Goal: Obtain resource: Obtain resource

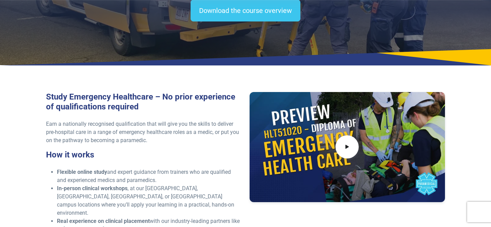
scroll to position [142, 0]
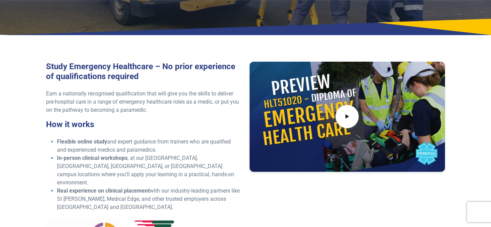
click at [185, 110] on p "Earn a nationally recognised qualification that will give you the skills to del…" at bounding box center [144, 102] width 196 height 25
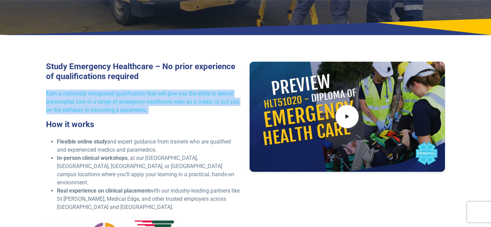
click at [185, 110] on p "Earn a nationally recognised qualification that will give you the skills to del…" at bounding box center [144, 102] width 196 height 25
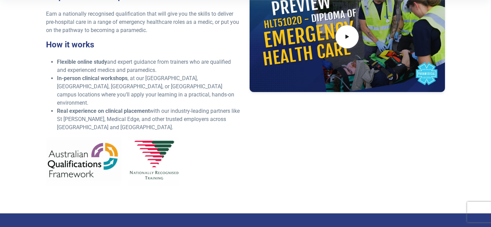
scroll to position [221, 0]
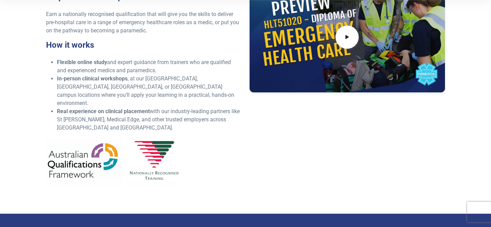
click at [174, 111] on li "Real experience on clinical placement with our industry-leading partners like […" at bounding box center [149, 119] width 185 height 25
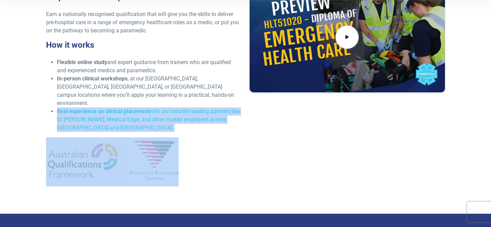
click at [186, 112] on li "Real experience on clinical placement with our industry-leading partners like […" at bounding box center [149, 119] width 185 height 25
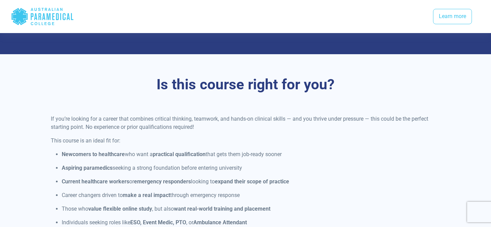
scroll to position [480, 0]
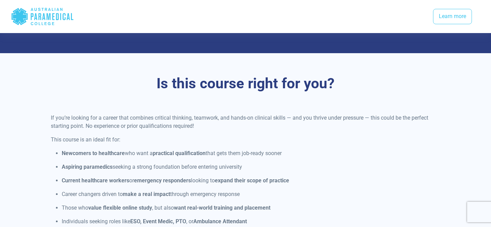
click at [186, 114] on p "If you’re looking for a career that combines critical thinking, teamwork, and h…" at bounding box center [246, 122] width 390 height 16
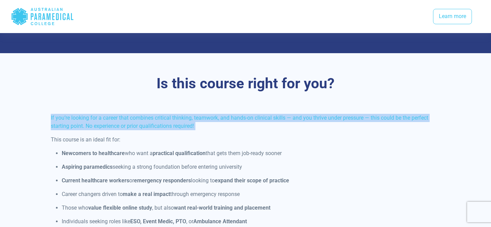
click at [201, 115] on p "If you’re looking for a career that combines critical thinking, teamwork, and h…" at bounding box center [246, 122] width 390 height 16
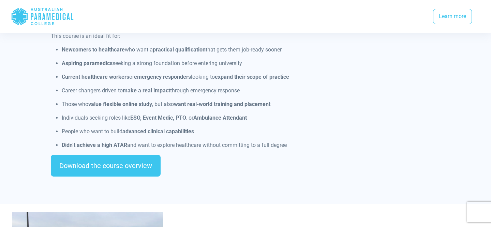
scroll to position [584, 0]
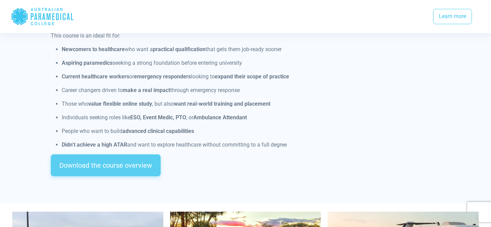
click at [140, 155] on link "Download the course overview" at bounding box center [106, 166] width 110 height 22
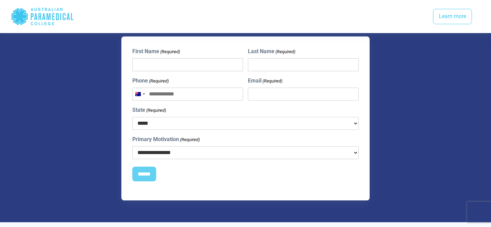
scroll to position [946, 0]
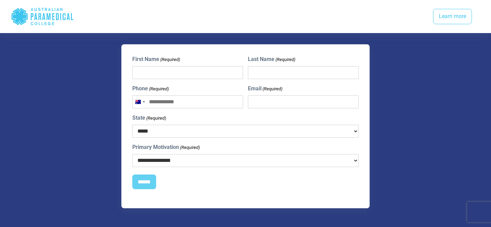
click at [164, 154] on select "**********" at bounding box center [245, 160] width 227 height 13
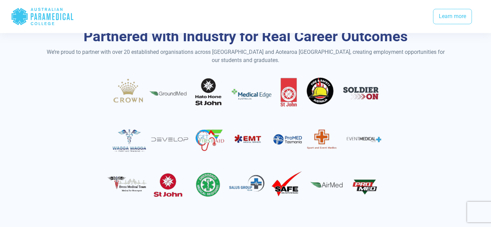
scroll to position [1171, 0]
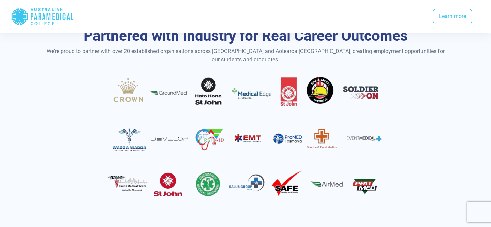
click at [173, 178] on img at bounding box center [246, 138] width 290 height 139
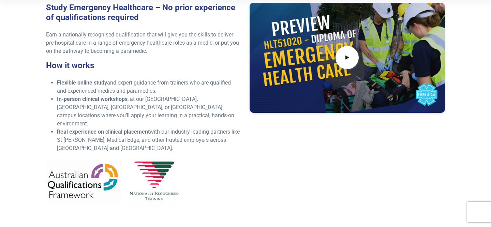
scroll to position [0, 0]
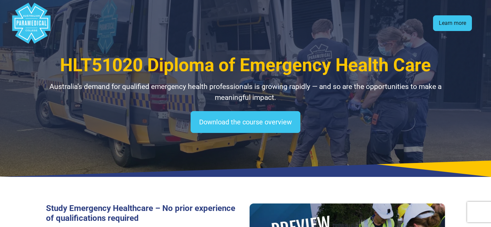
click at [460, 18] on link "Learn more" at bounding box center [452, 23] width 39 height 16
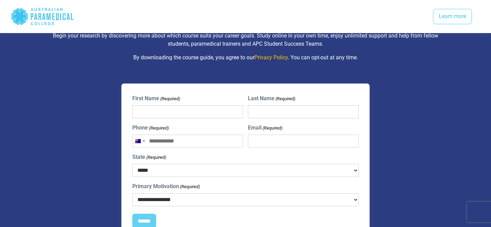
click at [34, 18] on icon ".logo-horizontal-c1{fill:#3CC5EE;} .logo-horizontal-c3{fill:#3CC5EE;} .logo-hor…" at bounding box center [42, 16] width 63 height 22
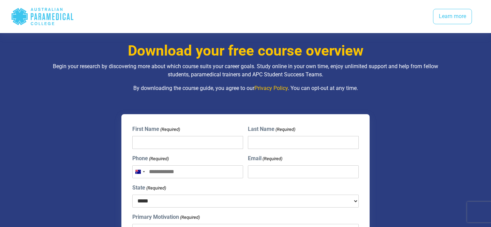
scroll to position [874, 0]
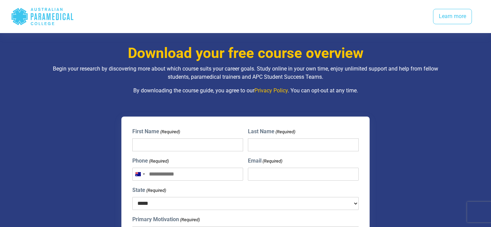
click at [17, 20] on polygon "Australian Paramedical College" at bounding box center [20, 16] width 16 height 17
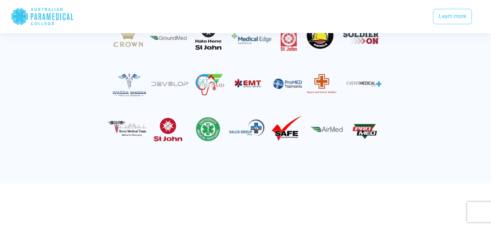
scroll to position [1228, 0]
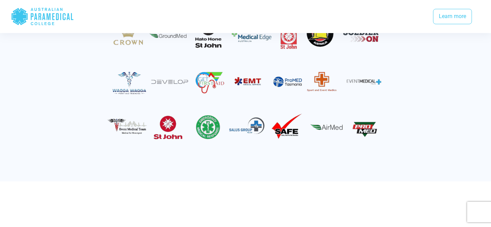
click at [182, 117] on img at bounding box center [246, 81] width 290 height 139
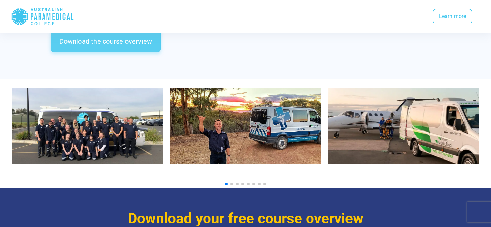
scroll to position [696, 0]
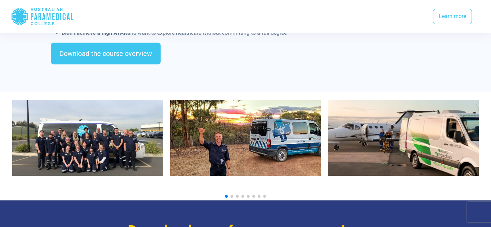
click at [107, 129] on img "1 / 10" at bounding box center [87, 138] width 151 height 76
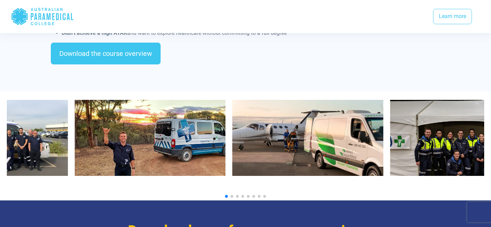
click at [169, 131] on img "2 / 10" at bounding box center [150, 138] width 151 height 76
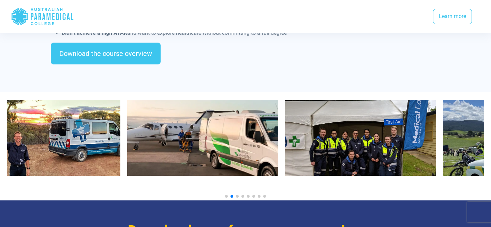
click at [285, 132] on img "4 / 10" at bounding box center [360, 138] width 151 height 76
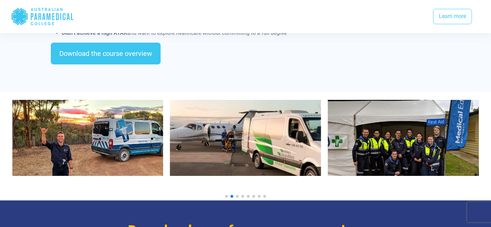
click at [372, 141] on img "4 / 10" at bounding box center [403, 138] width 151 height 76
click at [362, 137] on img "4 / 10" at bounding box center [403, 138] width 151 height 76
click at [112, 92] on div at bounding box center [246, 146] width 478 height 109
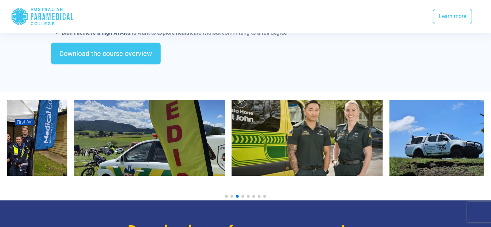
click at [135, 141] on img "5 / 10" at bounding box center [149, 138] width 151 height 76
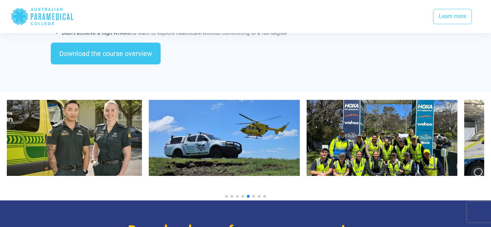
click at [169, 134] on img "7 / 10" at bounding box center [224, 138] width 151 height 76
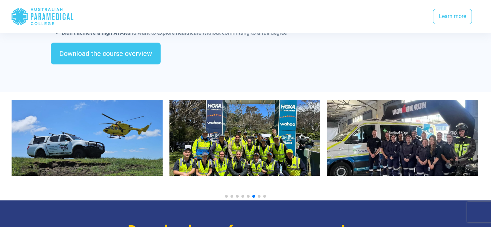
click at [170, 132] on img "8 / 10" at bounding box center [245, 138] width 151 height 76
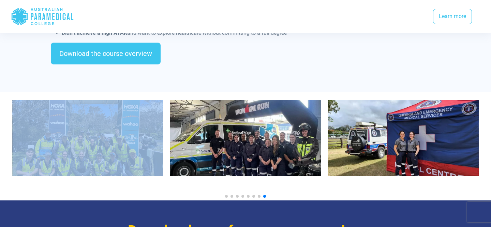
drag, startPoint x: 322, startPoint y: 146, endPoint x: 87, endPoint y: 142, distance: 234.5
click at [87, 142] on div at bounding box center [245, 143] width 467 height 87
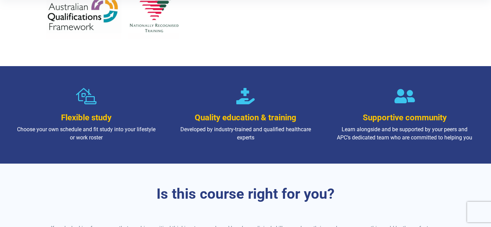
scroll to position [0, 0]
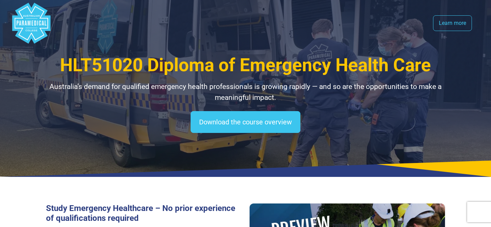
click at [24, 33] on polygon "Australian Paramedical College" at bounding box center [31, 23] width 38 height 41
click at [42, 18] on icon "Australian Paramedical College" at bounding box center [31, 23] width 33 height 34
click at [33, 23] on polygon "Australian Paramedical College" at bounding box center [31, 23] width 38 height 41
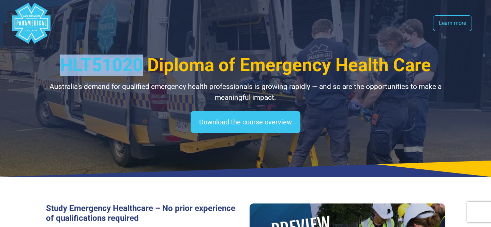
click at [33, 23] on polygon "Australian Paramedical College" at bounding box center [31, 23] width 38 height 41
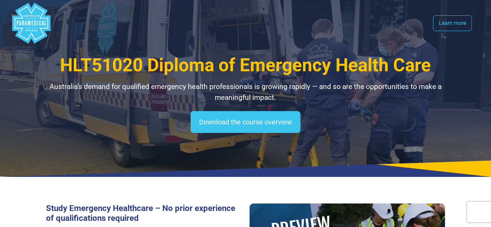
click at [33, 23] on polygon "Australian Paramedical College" at bounding box center [31, 23] width 38 height 41
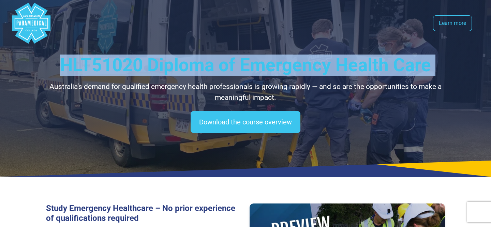
click at [38, 20] on polygon "Australian Paramedical College" at bounding box center [31, 23] width 38 height 41
